Goal: Feedback & Contribution: Submit feedback/report problem

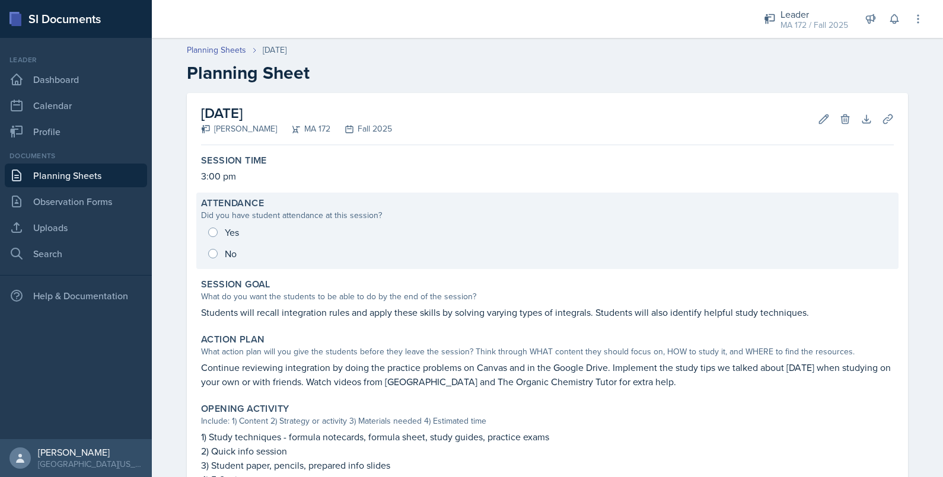
click at [202, 224] on div "Yes No" at bounding box center [547, 243] width 693 height 43
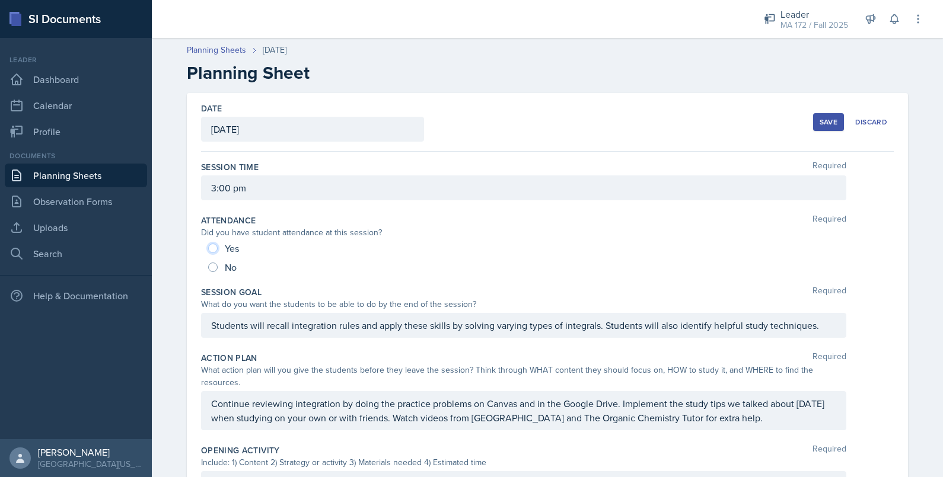
click at [211, 247] on input "Yes" at bounding box center [212, 248] width 9 height 9
radio input "true"
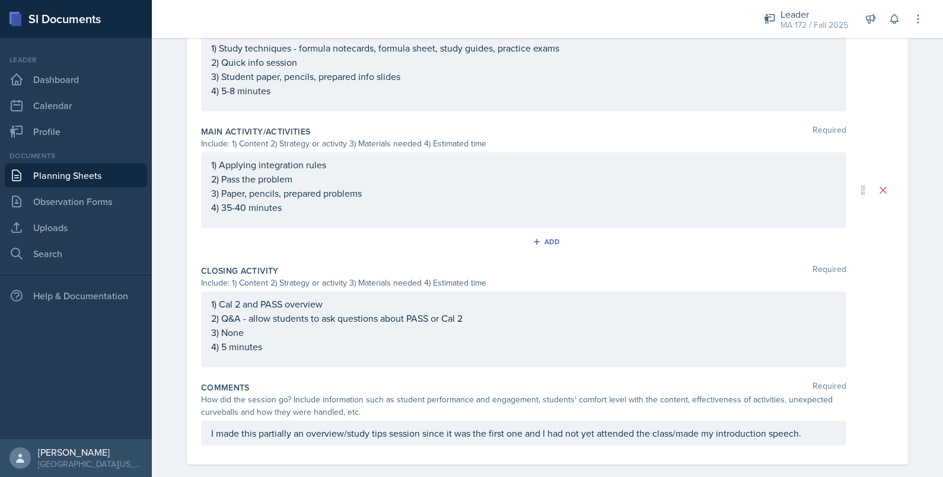
scroll to position [457, 0]
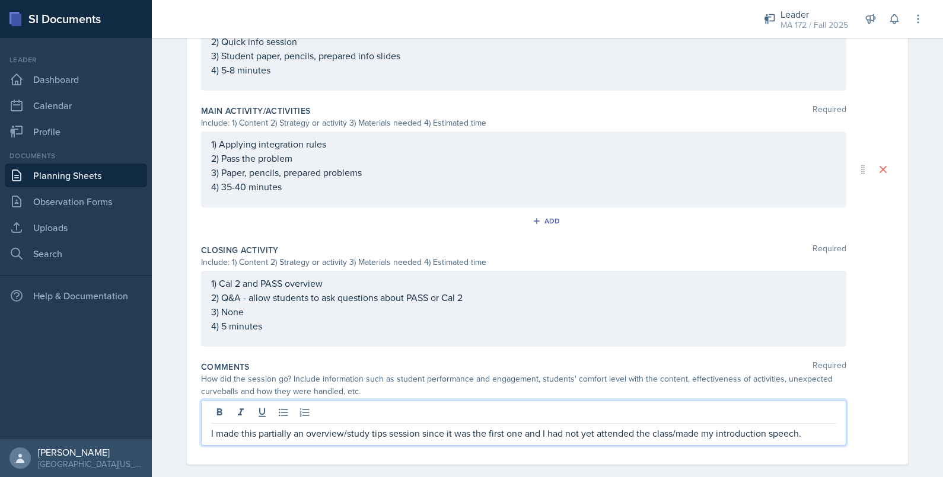
click at [353, 426] on p "I made this partially an overview/study tips session since it was the first one…" at bounding box center [523, 433] width 625 height 14
click at [812, 426] on p "I made this partially an overview/study tips session since it was the first one…" at bounding box center [523, 433] width 625 height 14
click at [211, 426] on p "I made this partially an overview/study tips session since it was the first one…" at bounding box center [523, 433] width 625 height 14
click at [211, 426] on p "I hd this partially an overview/study tips session since it was the first one a…" at bounding box center [523, 433] width 625 height 14
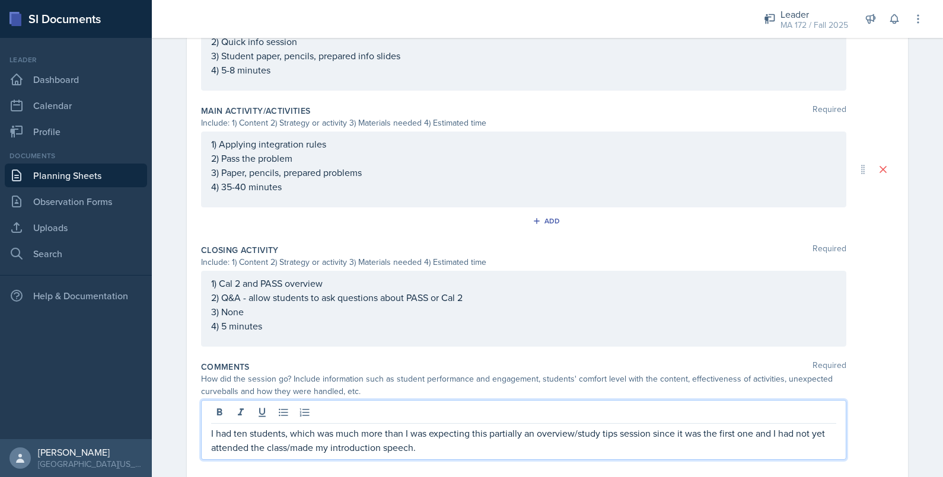
drag, startPoint x: 649, startPoint y: 419, endPoint x: 704, endPoint y: 445, distance: 61.8
click at [704, 445] on div "Comments Required How did the session go? Include information such as student p…" at bounding box center [547, 412] width 693 height 113
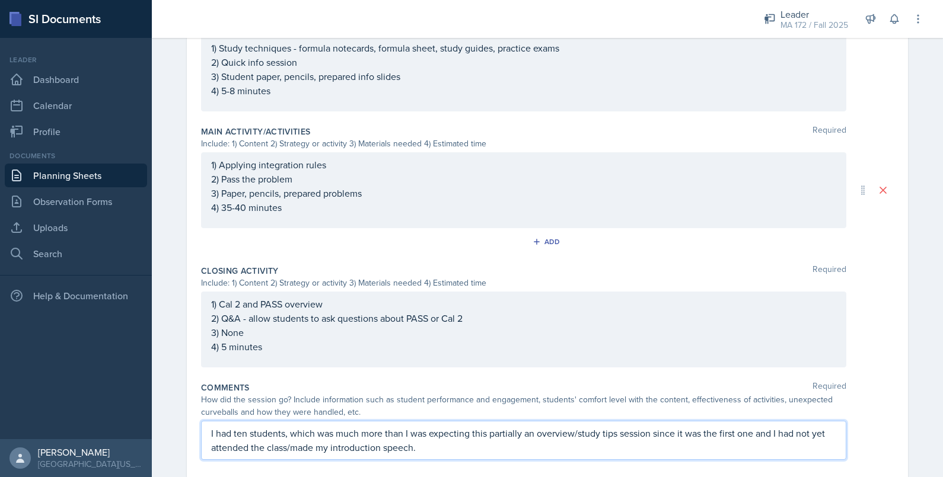
copy p "since it was the first one and I had not yet attended the class/made my introdu…"
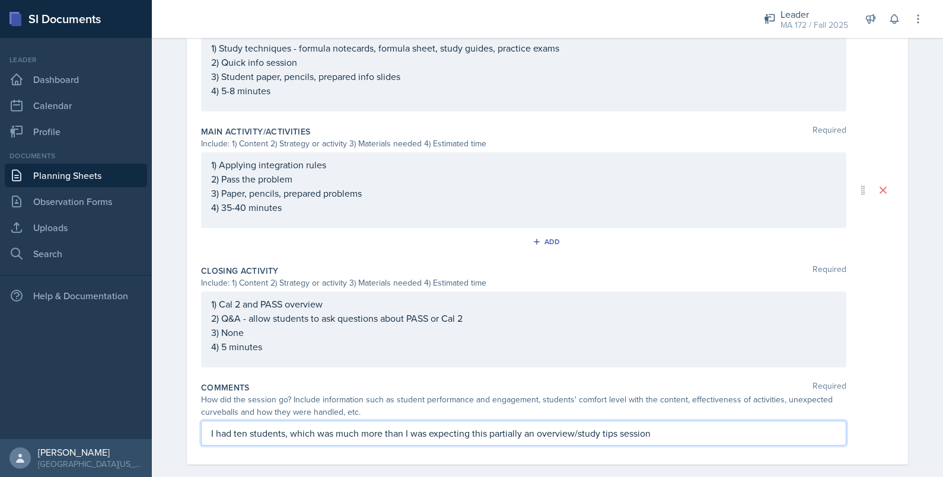
click at [464, 426] on p "I had ten students, which was much more than I was expecting this partially an …" at bounding box center [523, 433] width 625 height 14
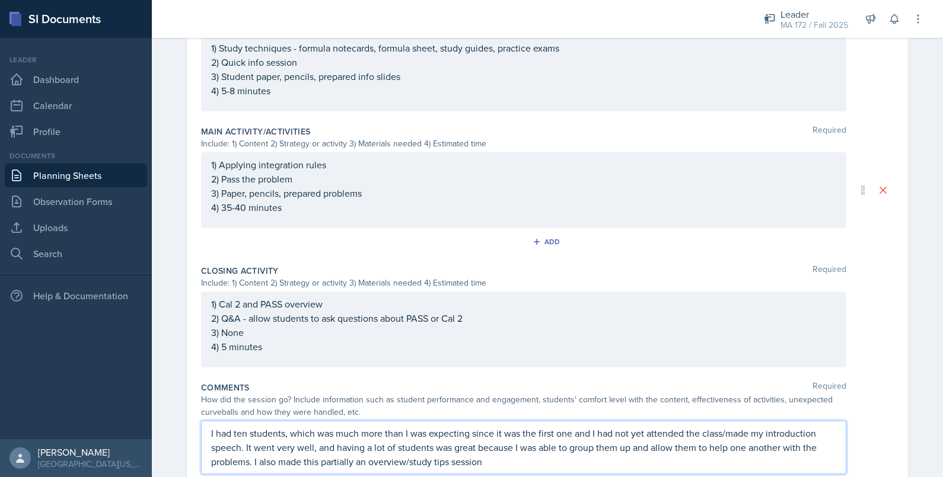
click at [490, 445] on p "I had ten students, which was much more than I was expecting since it was the f…" at bounding box center [523, 447] width 625 height 43
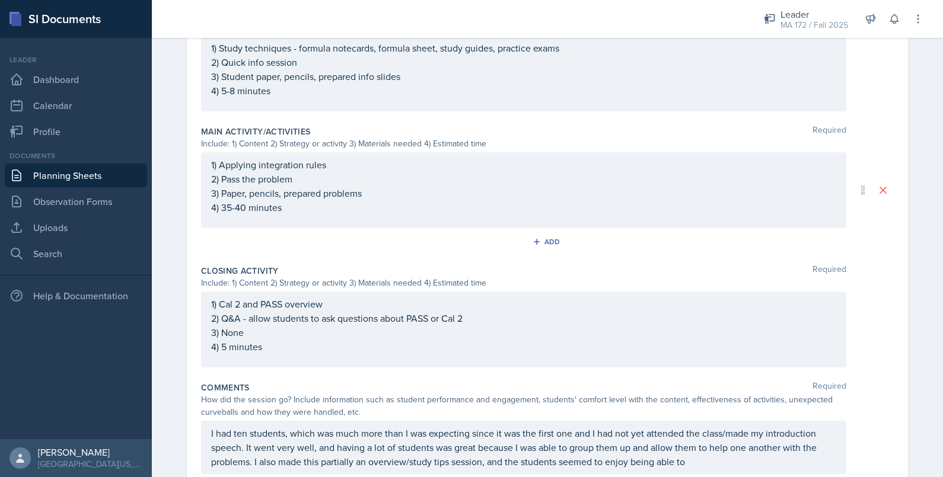
scroll to position [457, 0]
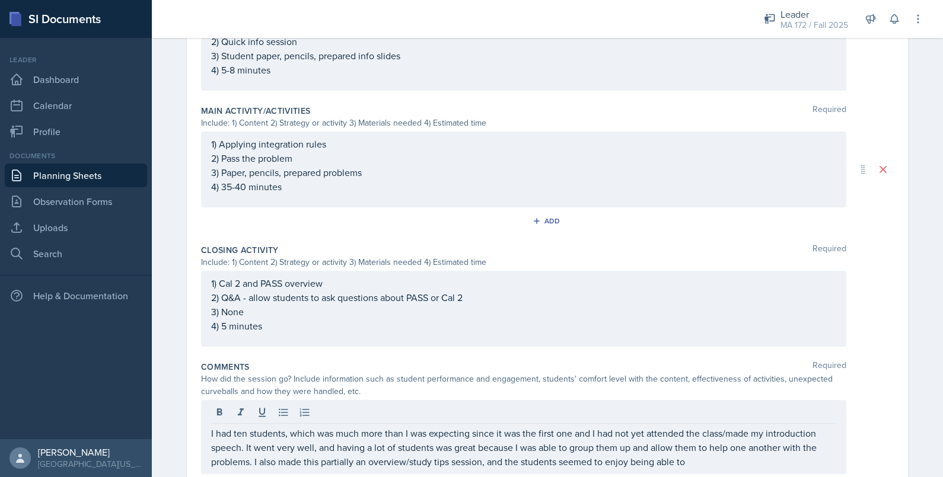
click at [712, 455] on div "I had ten students, which was much more than I was expecting since it was the f…" at bounding box center [523, 437] width 645 height 74
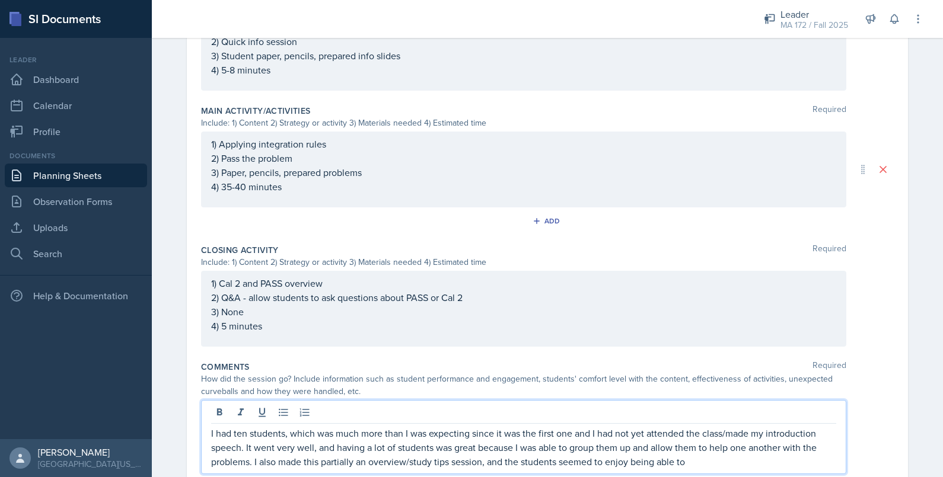
drag, startPoint x: 626, startPoint y: 448, endPoint x: 729, endPoint y: 451, distance: 103.8
click at [729, 451] on p "I had ten students, which was much more than I was expecting since it was the f…" at bounding box center [523, 447] width 625 height 43
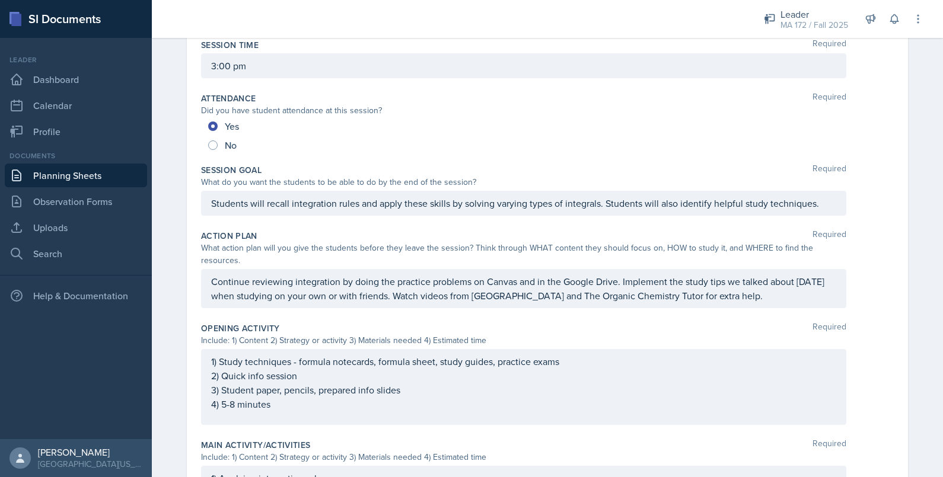
scroll to position [0, 0]
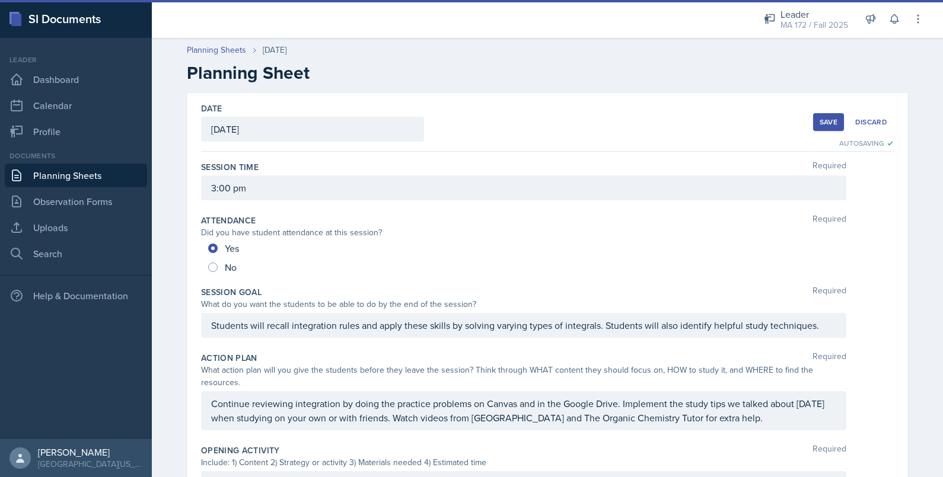
click at [823, 121] on div "Save" at bounding box center [828, 121] width 18 height 9
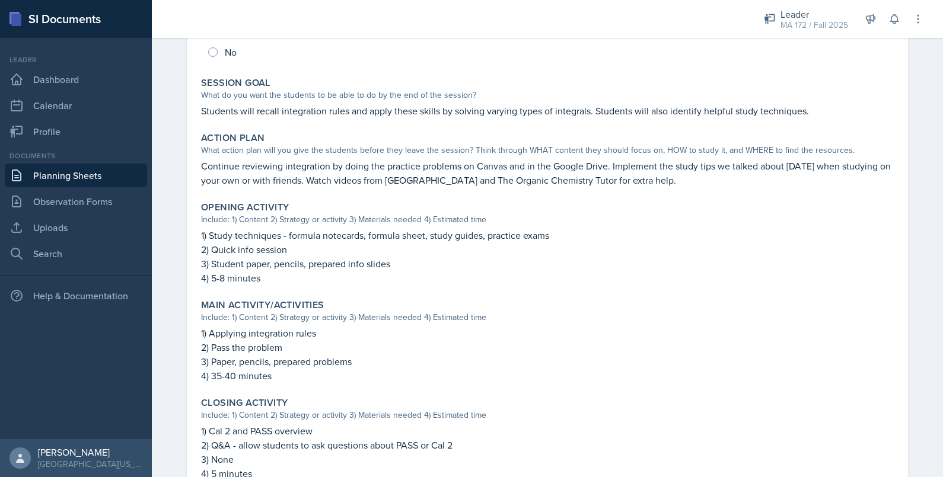
scroll to position [396, 0]
